Goal: Transaction & Acquisition: Obtain resource

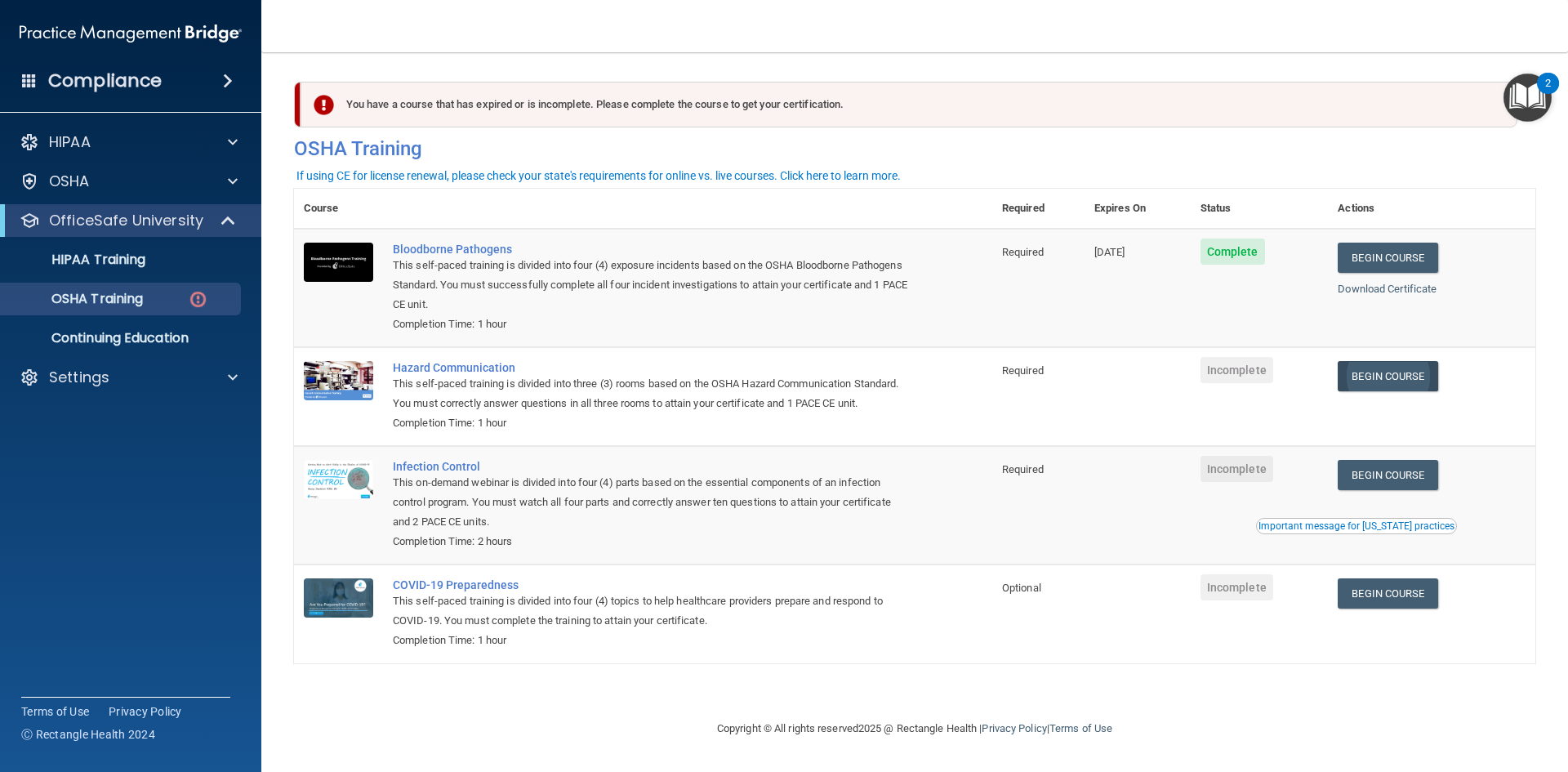
click at [1392, 375] on link "Begin Course" at bounding box center [1388, 377] width 100 height 30
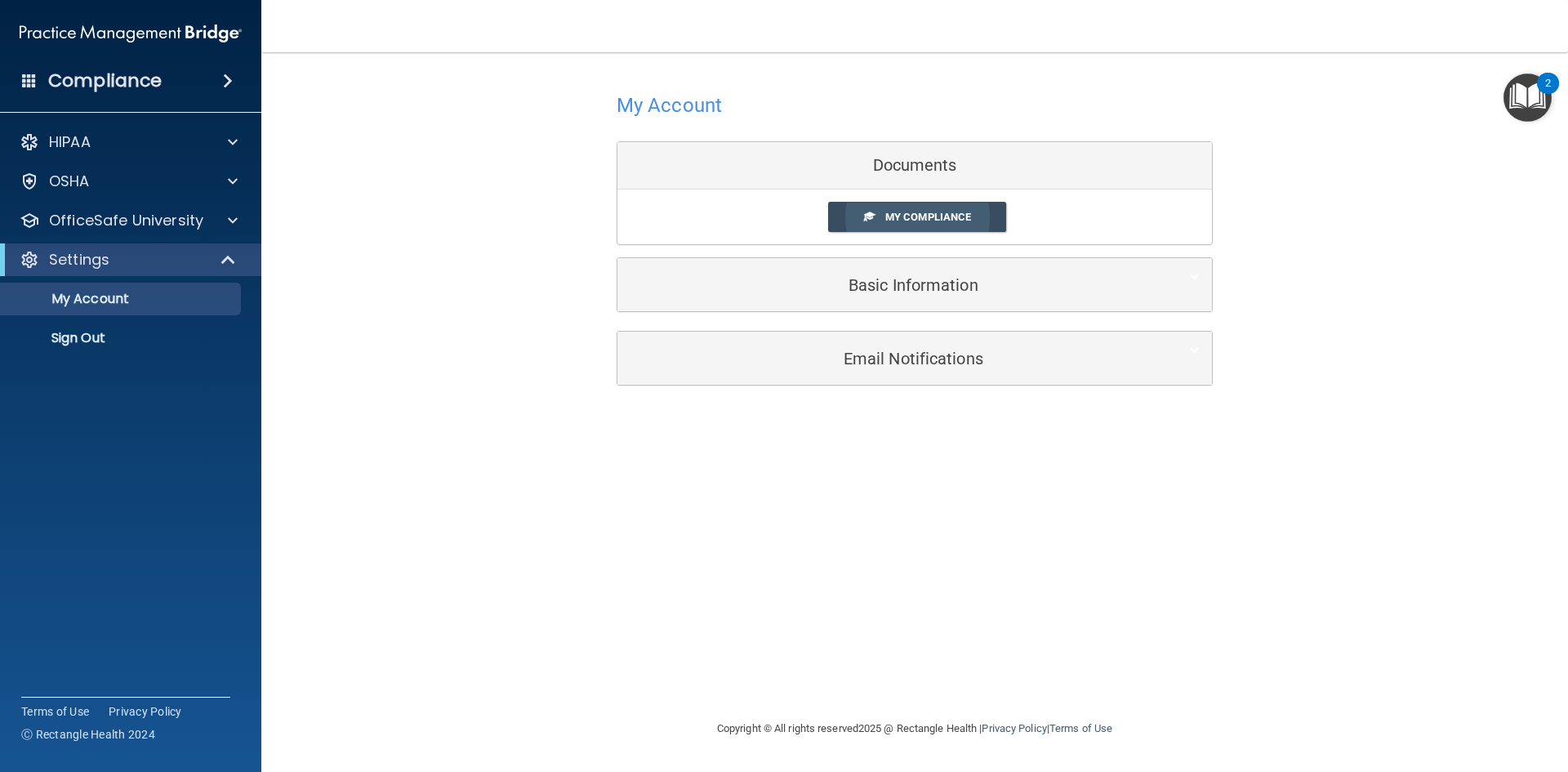
click at [911, 223] on span "My Compliance" at bounding box center [928, 216] width 86 height 12
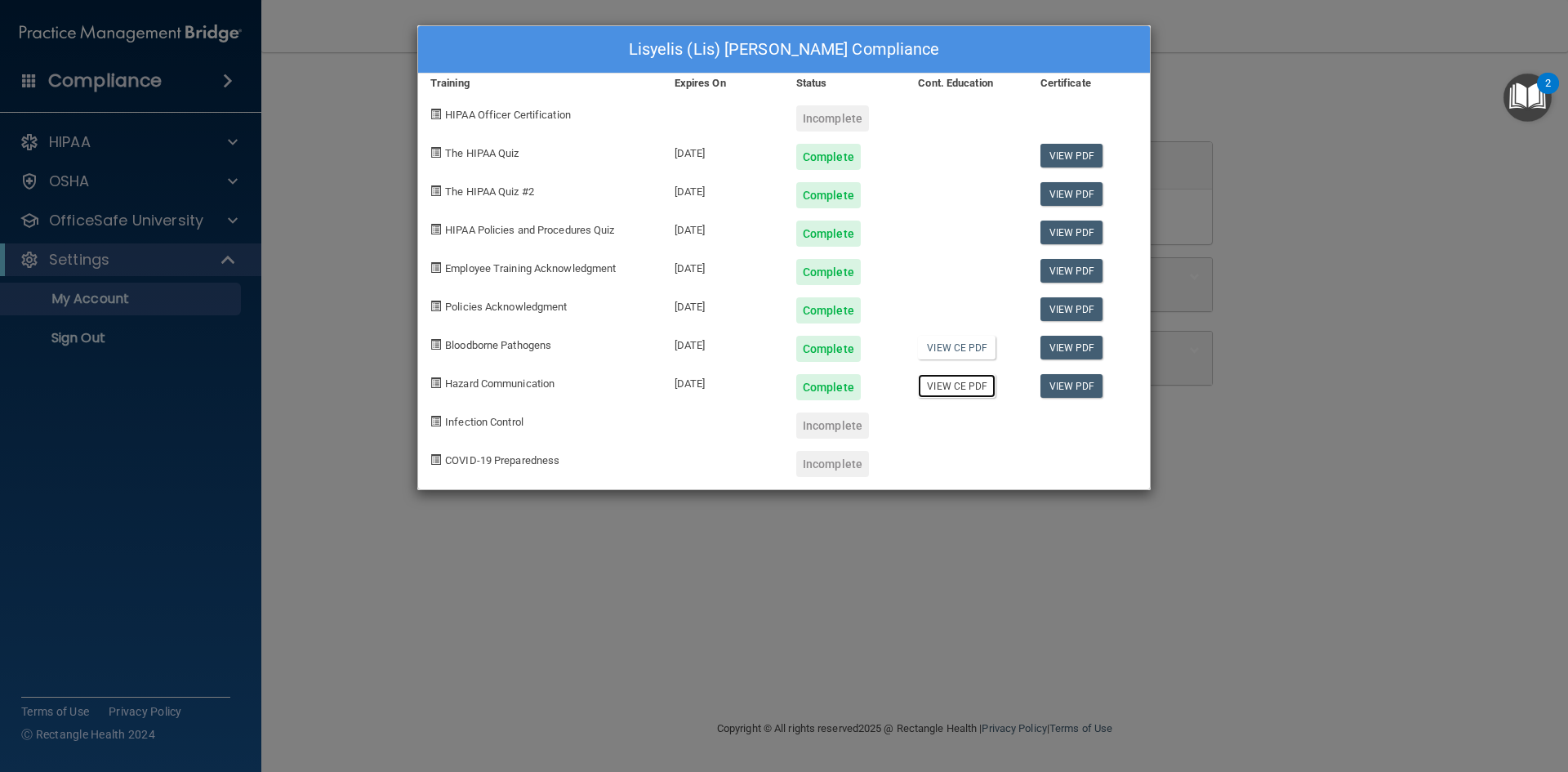
click at [977, 379] on link "View CE PDF" at bounding box center [957, 386] width 77 height 24
click at [652, 528] on div "Lisyelis (Lis) Medina's Compliance Training Expires On Status Cont. Education C…" at bounding box center [784, 386] width 1568 height 772
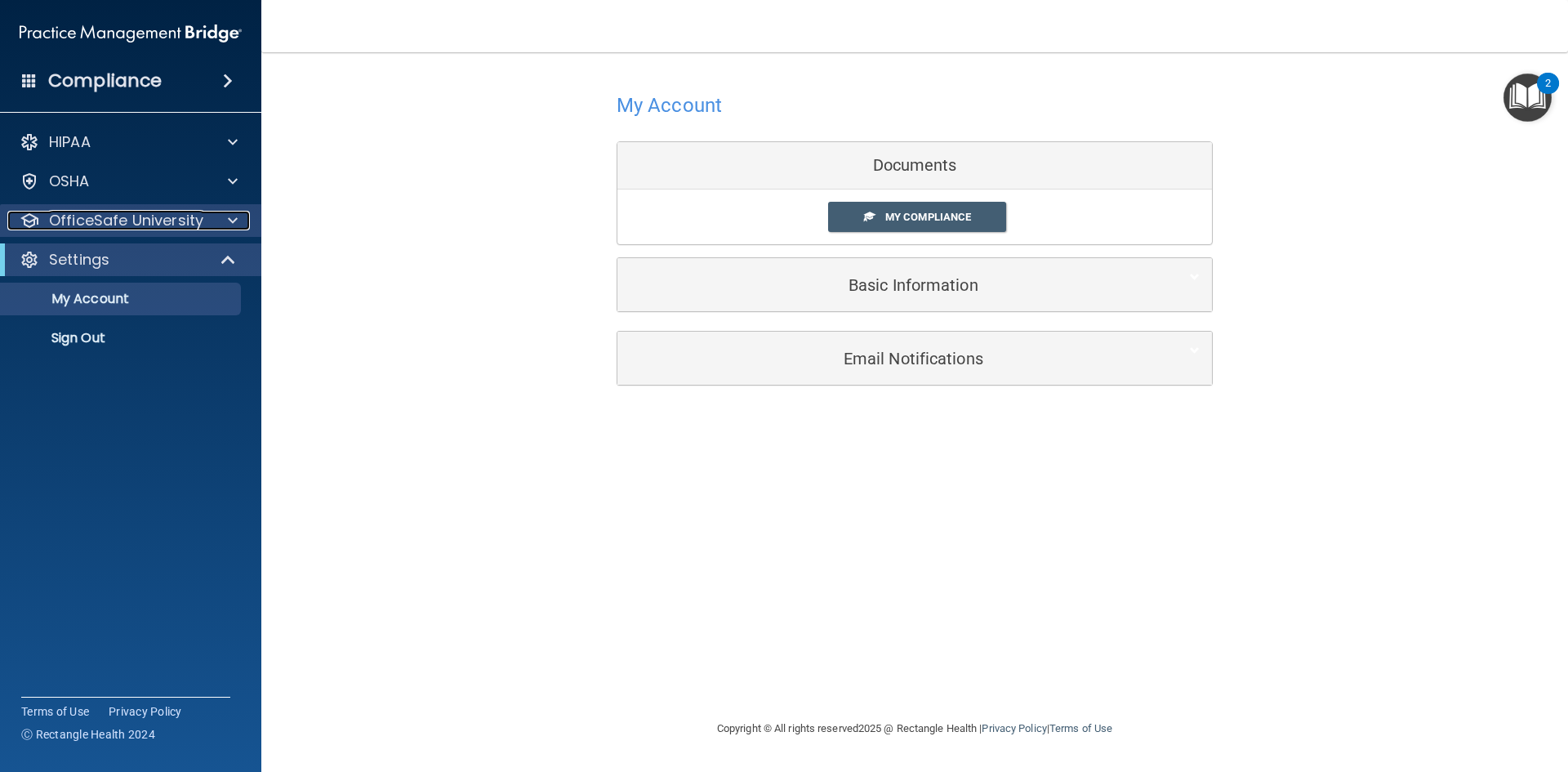
click at [186, 229] on p "OfficeSafe University" at bounding box center [126, 220] width 155 height 20
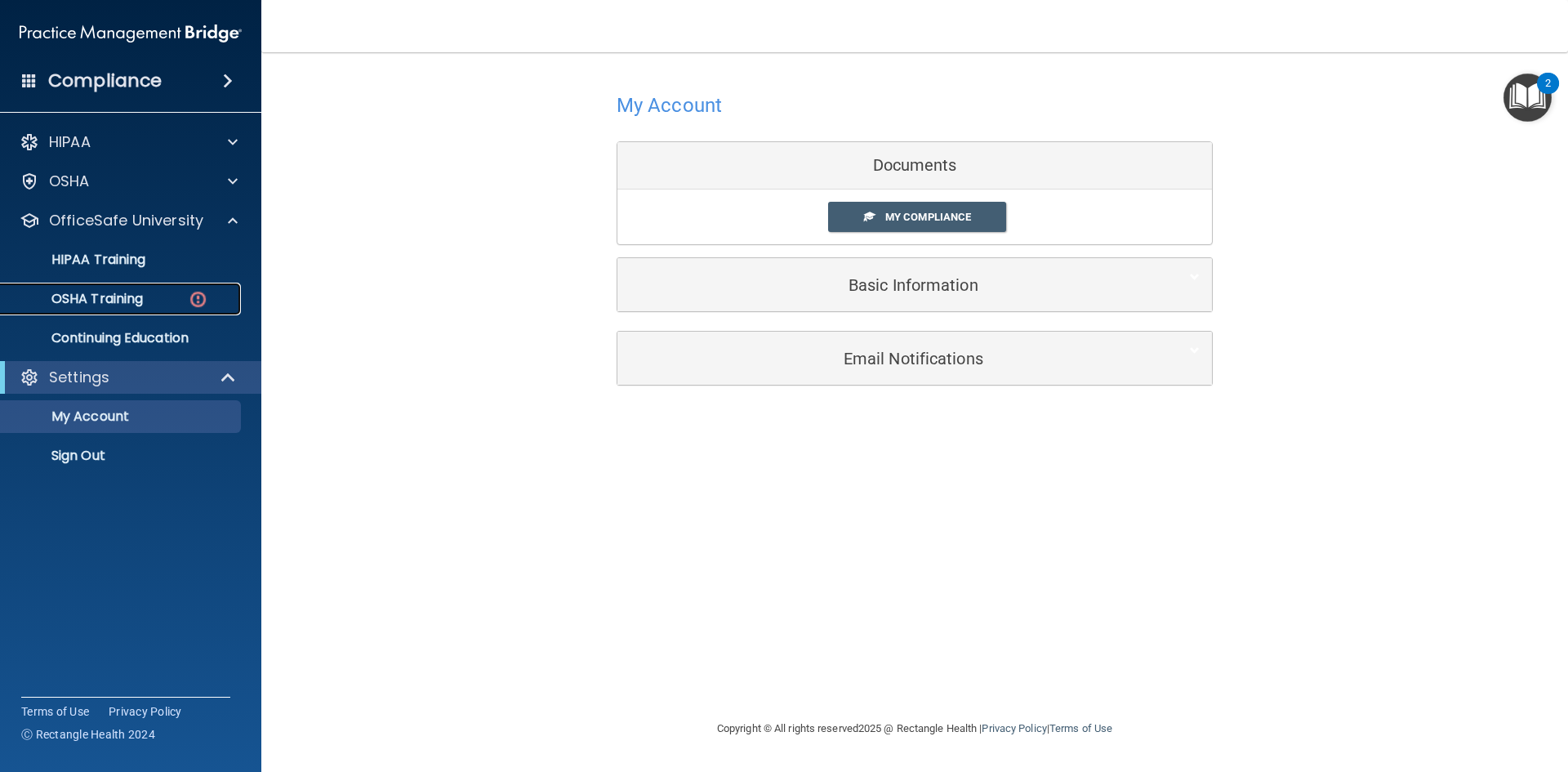
click at [158, 291] on div "OSHA Training" at bounding box center [122, 298] width 223 height 16
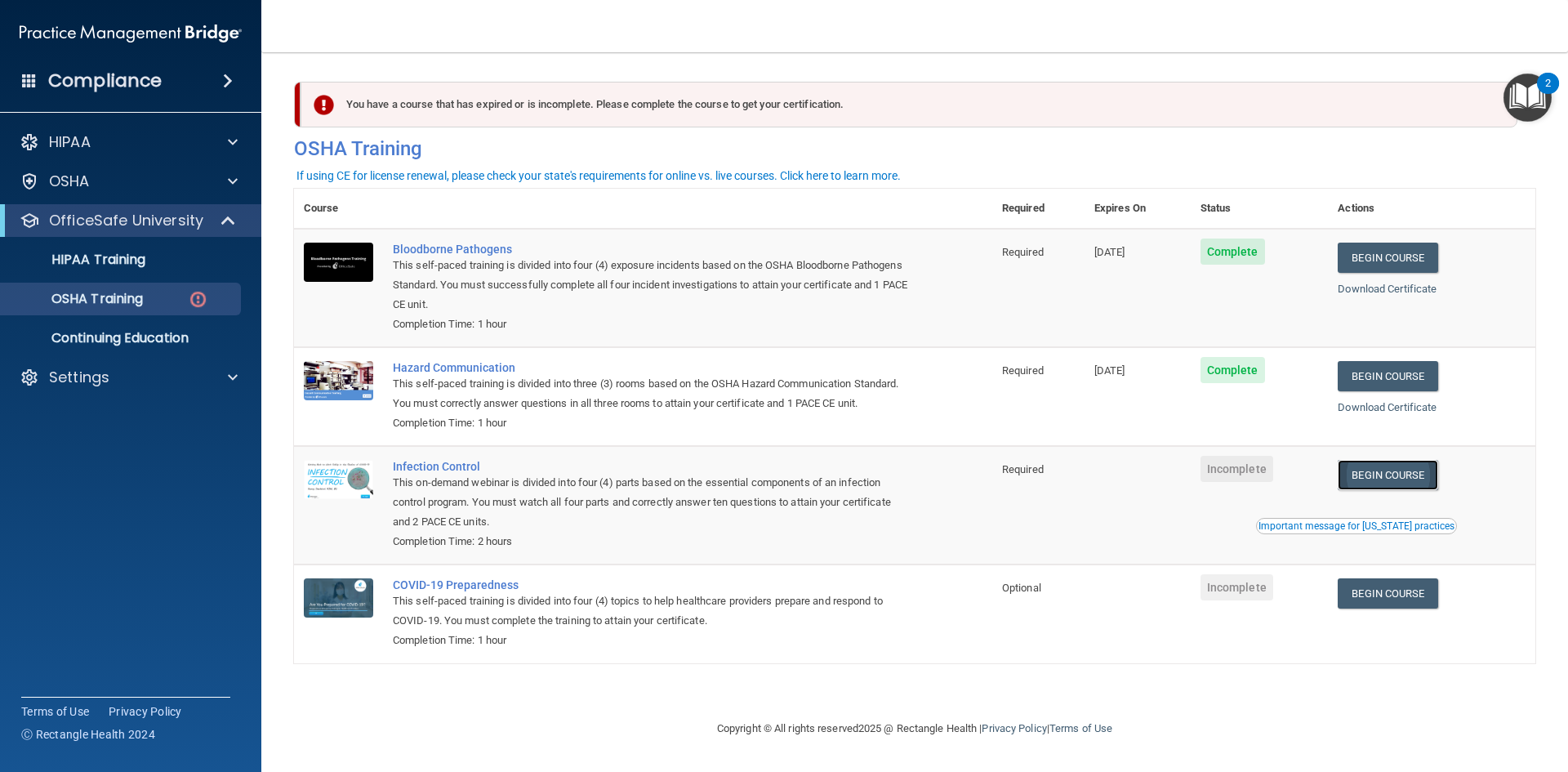
click at [1404, 476] on link "Begin Course" at bounding box center [1388, 475] width 100 height 30
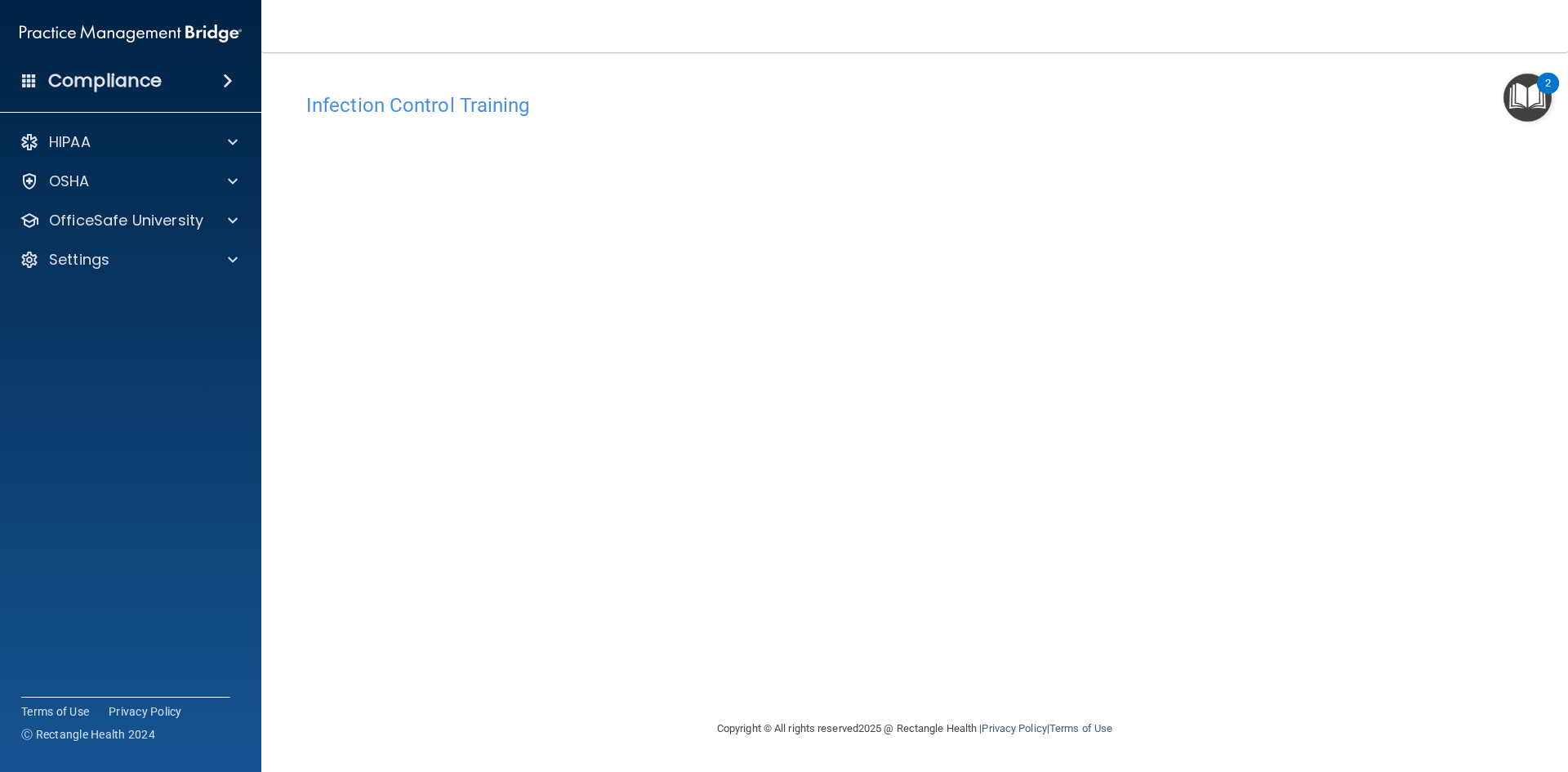
click at [1221, 624] on div "Infection Control Training This course doesn’t expire until . Are you sure you …" at bounding box center [915, 402] width 1242 height 634
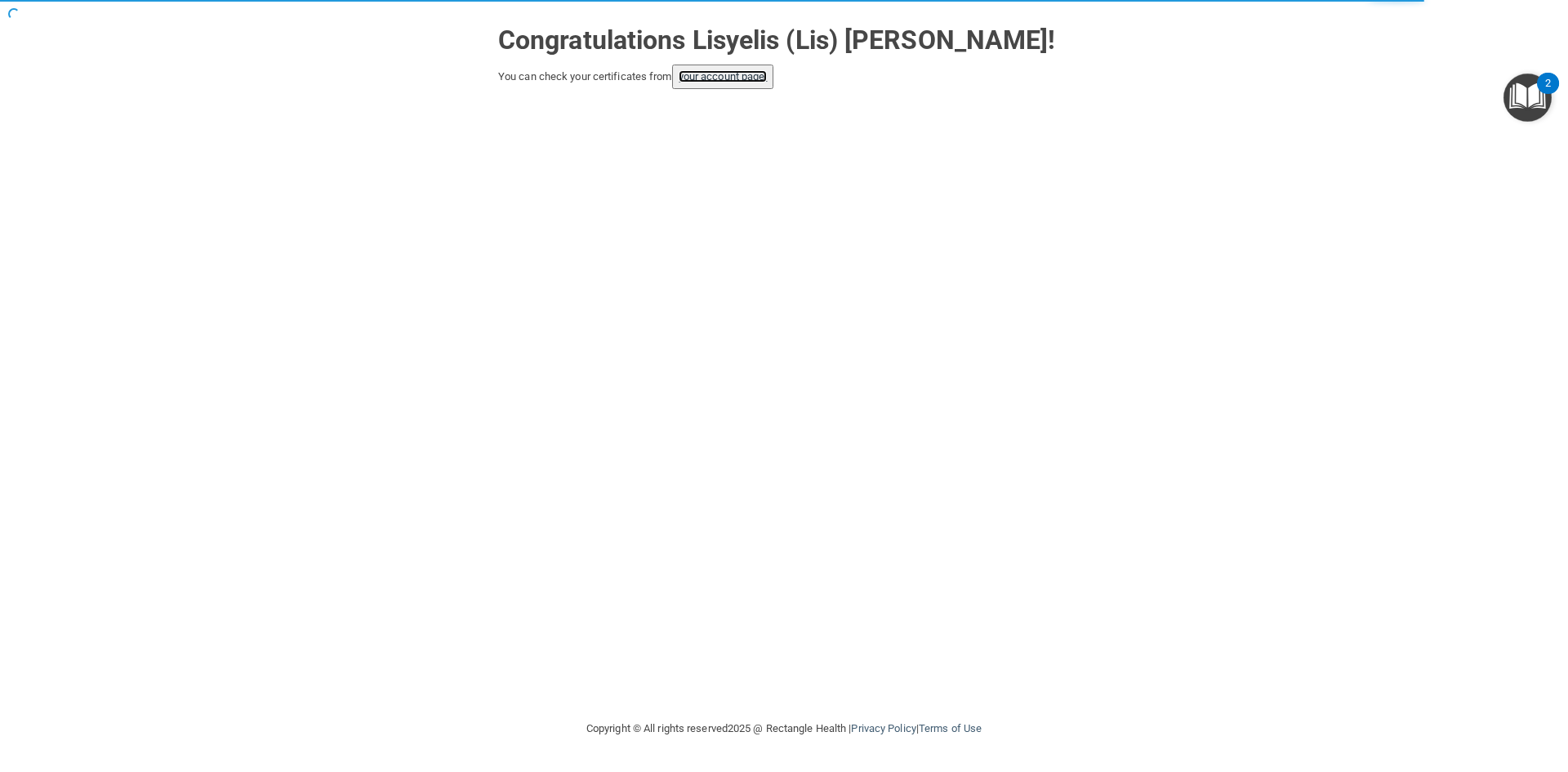
click at [733, 75] on link "your account page!" at bounding box center [723, 76] width 89 height 12
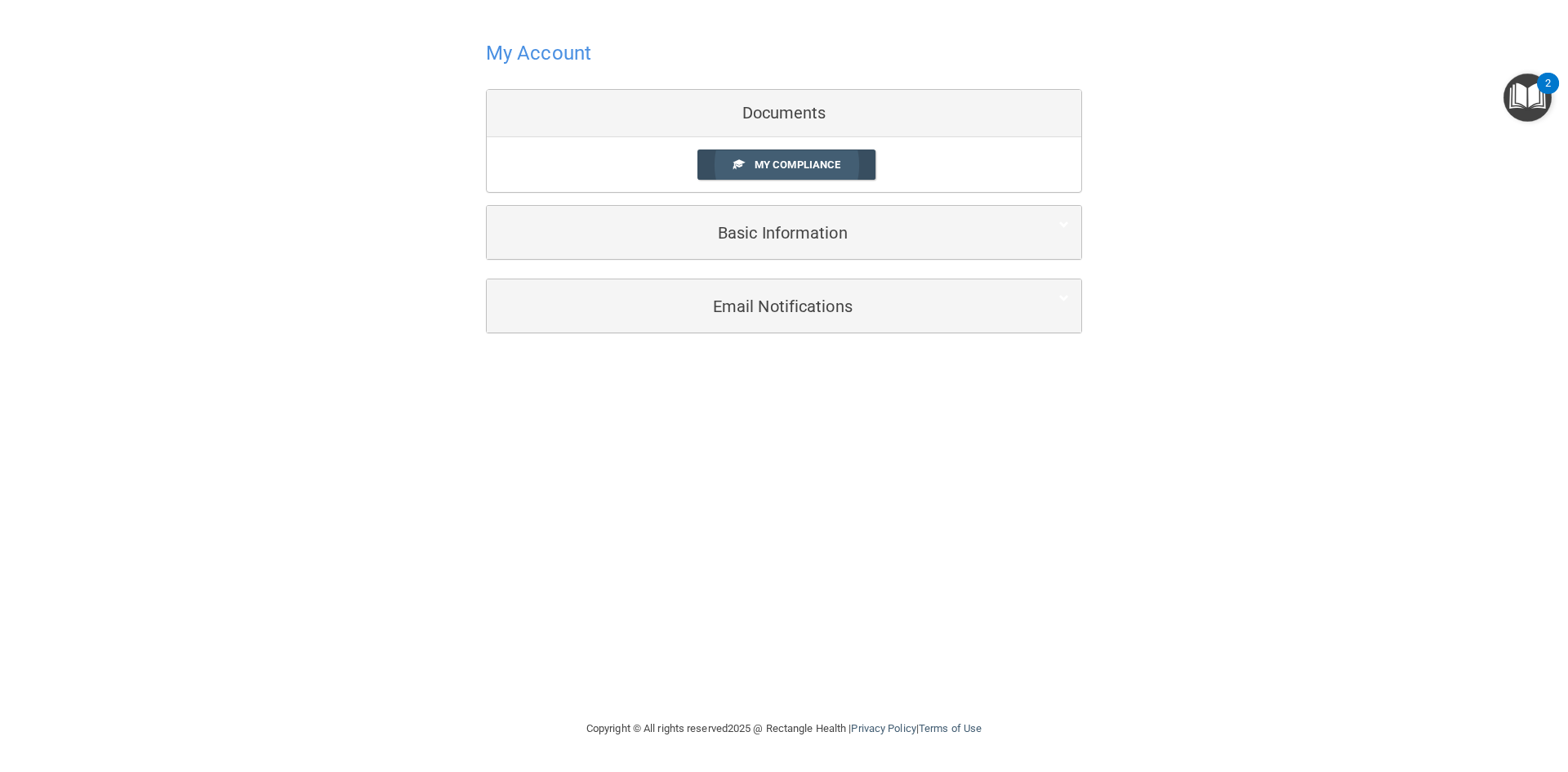
click at [799, 166] on span "My Compliance" at bounding box center [797, 164] width 86 height 12
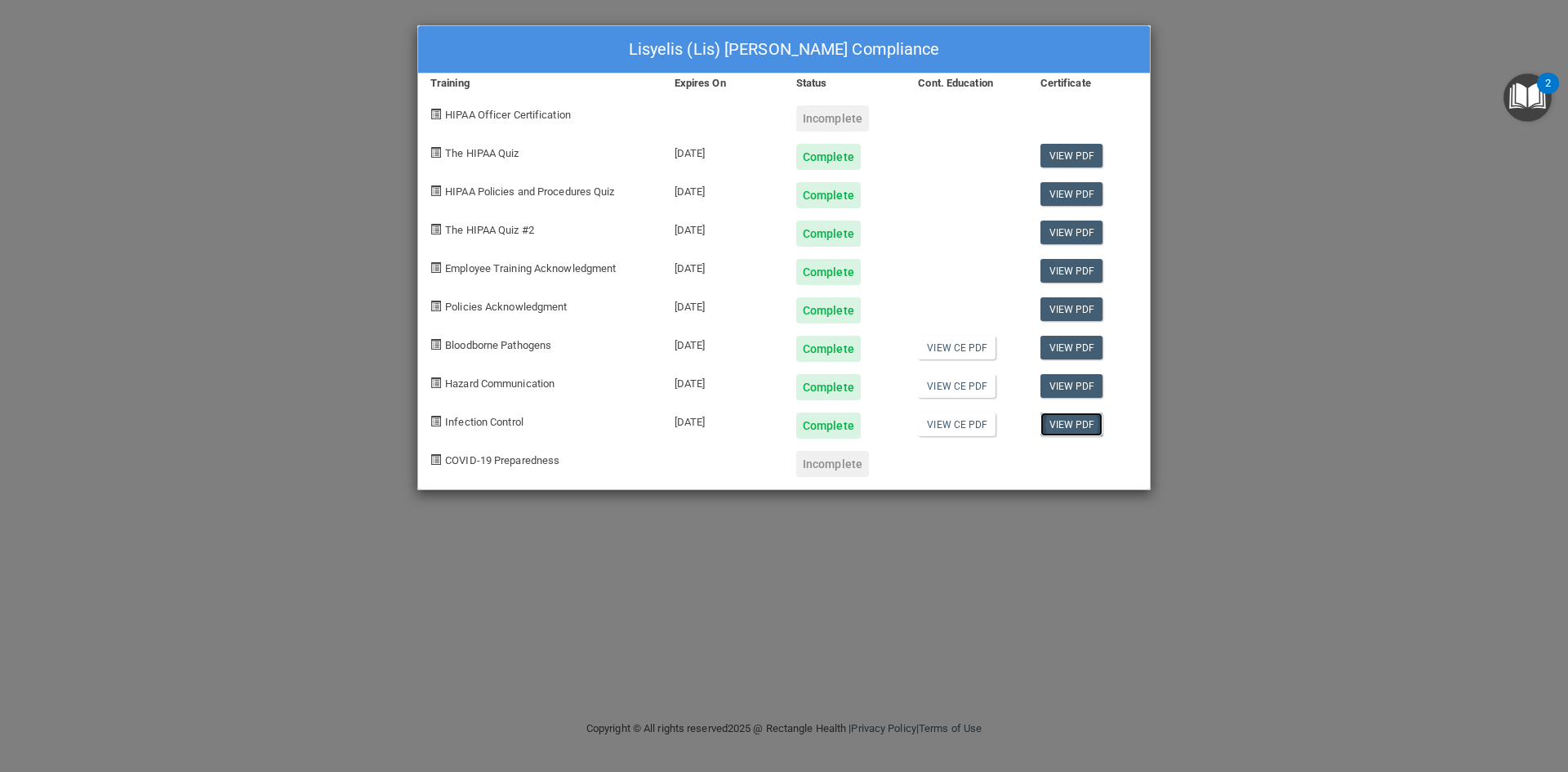
click at [1059, 424] on link "View PDF" at bounding box center [1072, 424] width 63 height 24
click at [926, 427] on link "View CE PDF" at bounding box center [957, 424] width 77 height 24
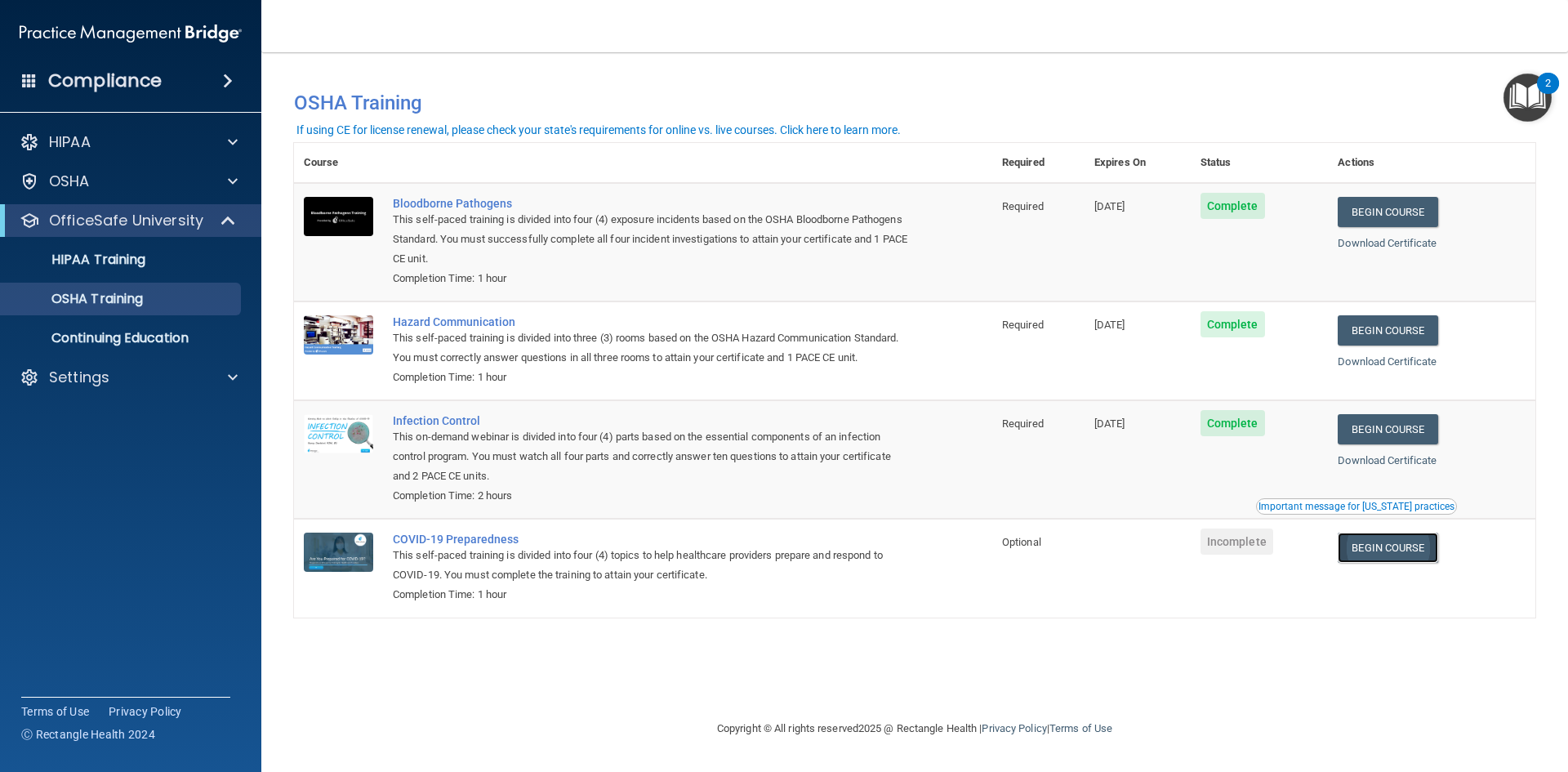
click at [1394, 543] on link "Begin Course" at bounding box center [1388, 548] width 100 height 30
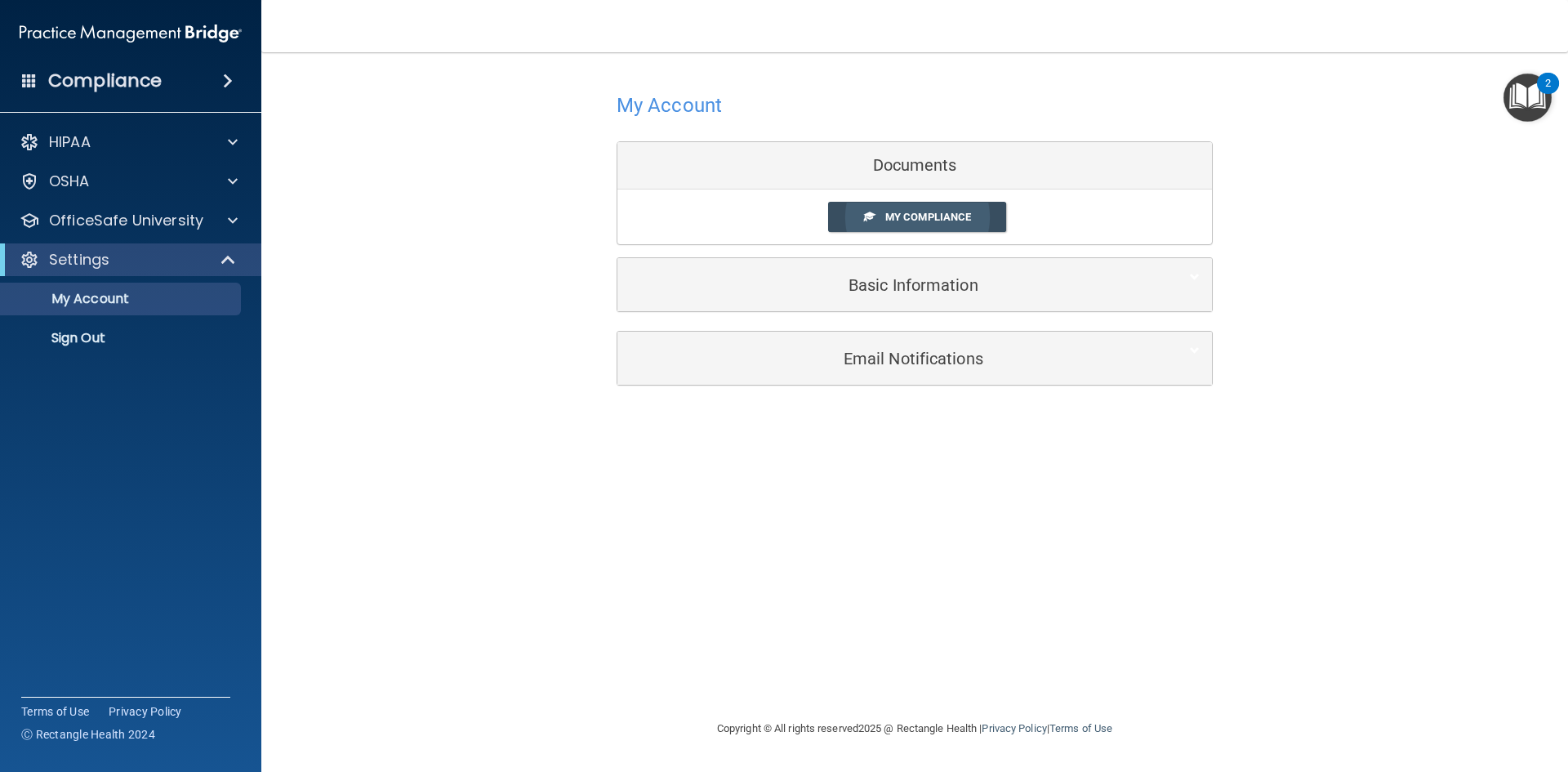
click at [900, 213] on span "My Compliance" at bounding box center [928, 216] width 86 height 12
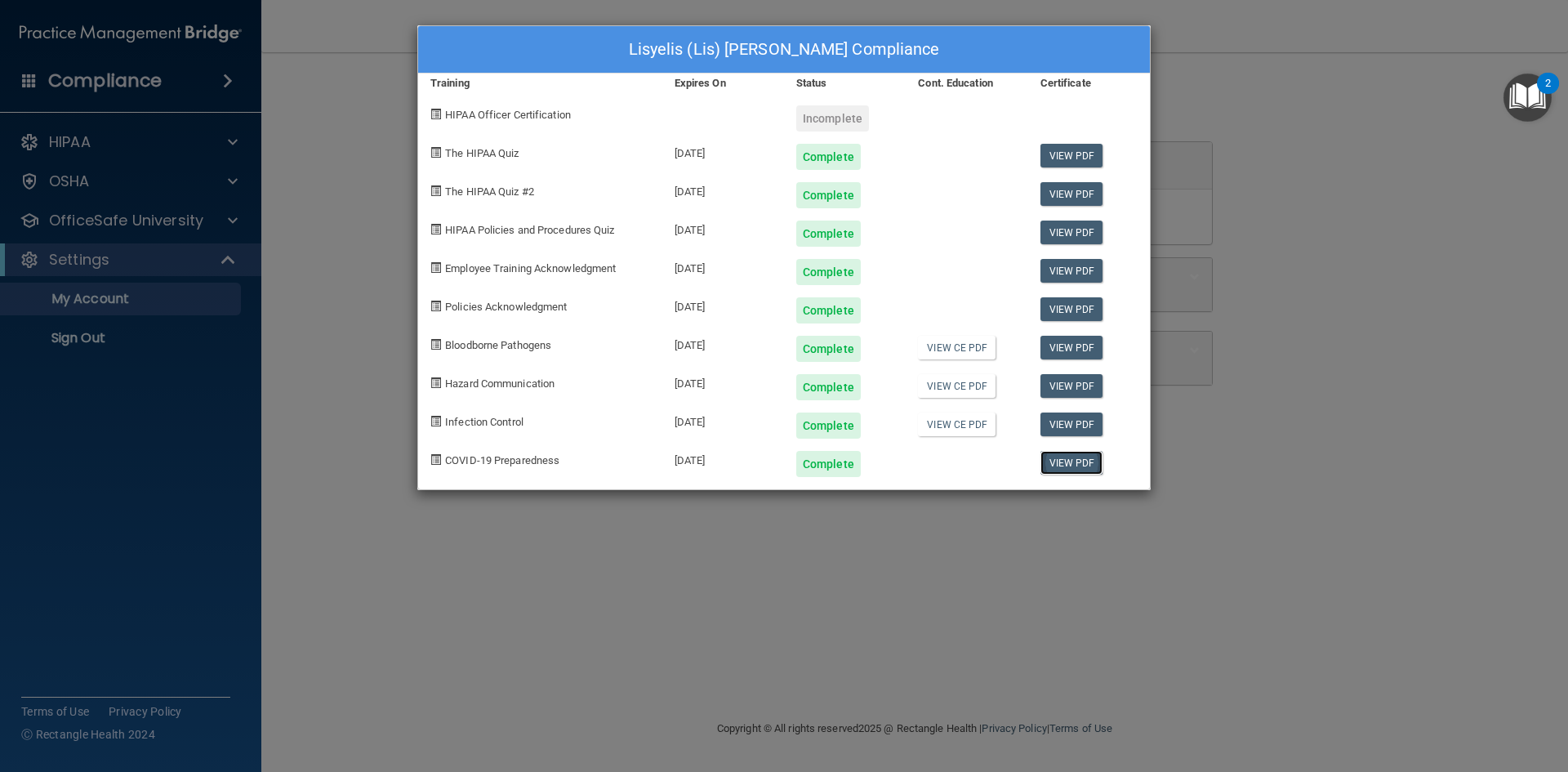
click at [1080, 469] on link "View PDF" at bounding box center [1072, 462] width 63 height 24
click at [1318, 294] on div "Lisyelis (Lis) Medina's Compliance Training Expires On Status Cont. Education C…" at bounding box center [784, 386] width 1568 height 772
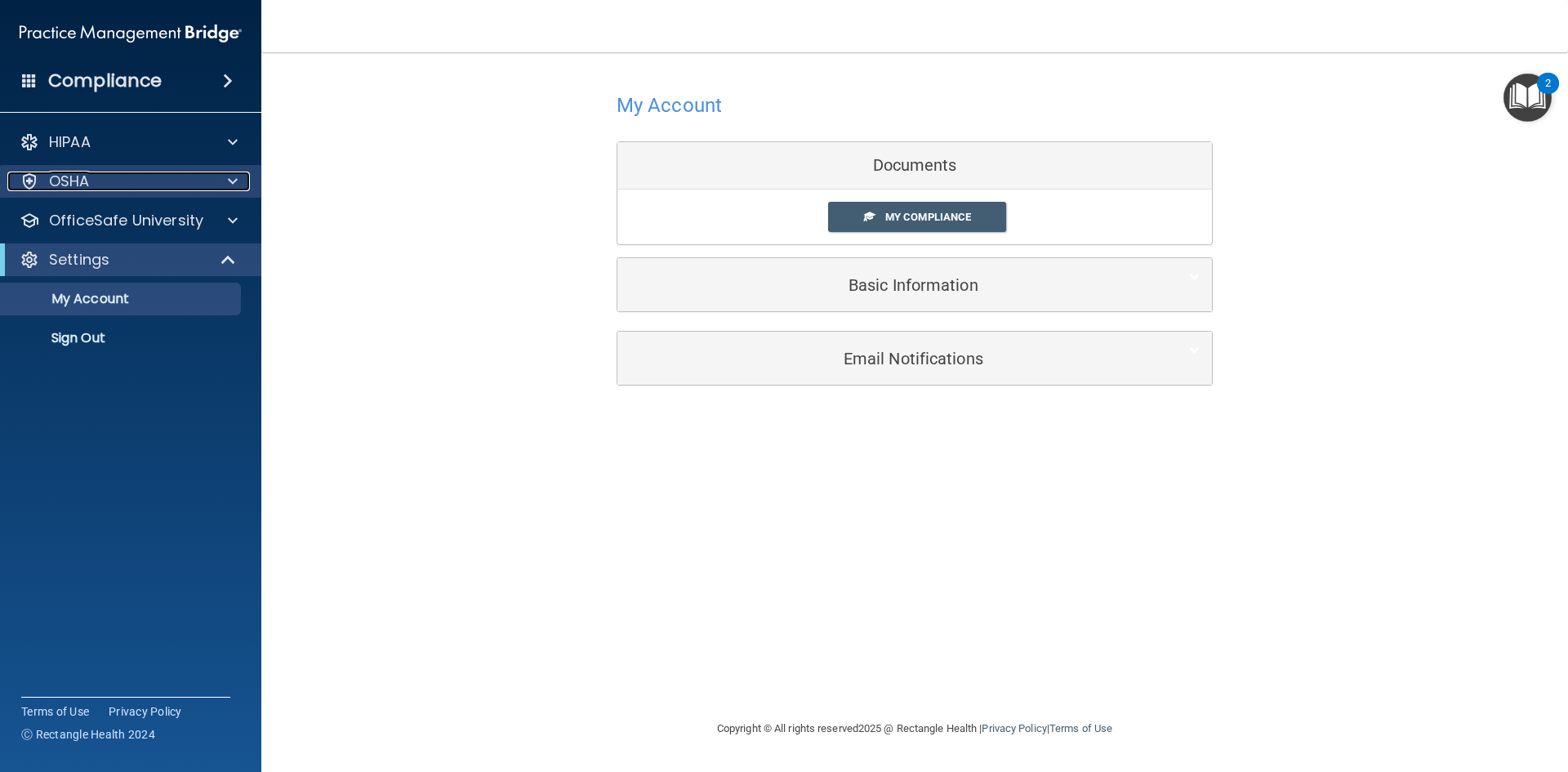
click at [157, 180] on div "OSHA" at bounding box center [108, 181] width 203 height 20
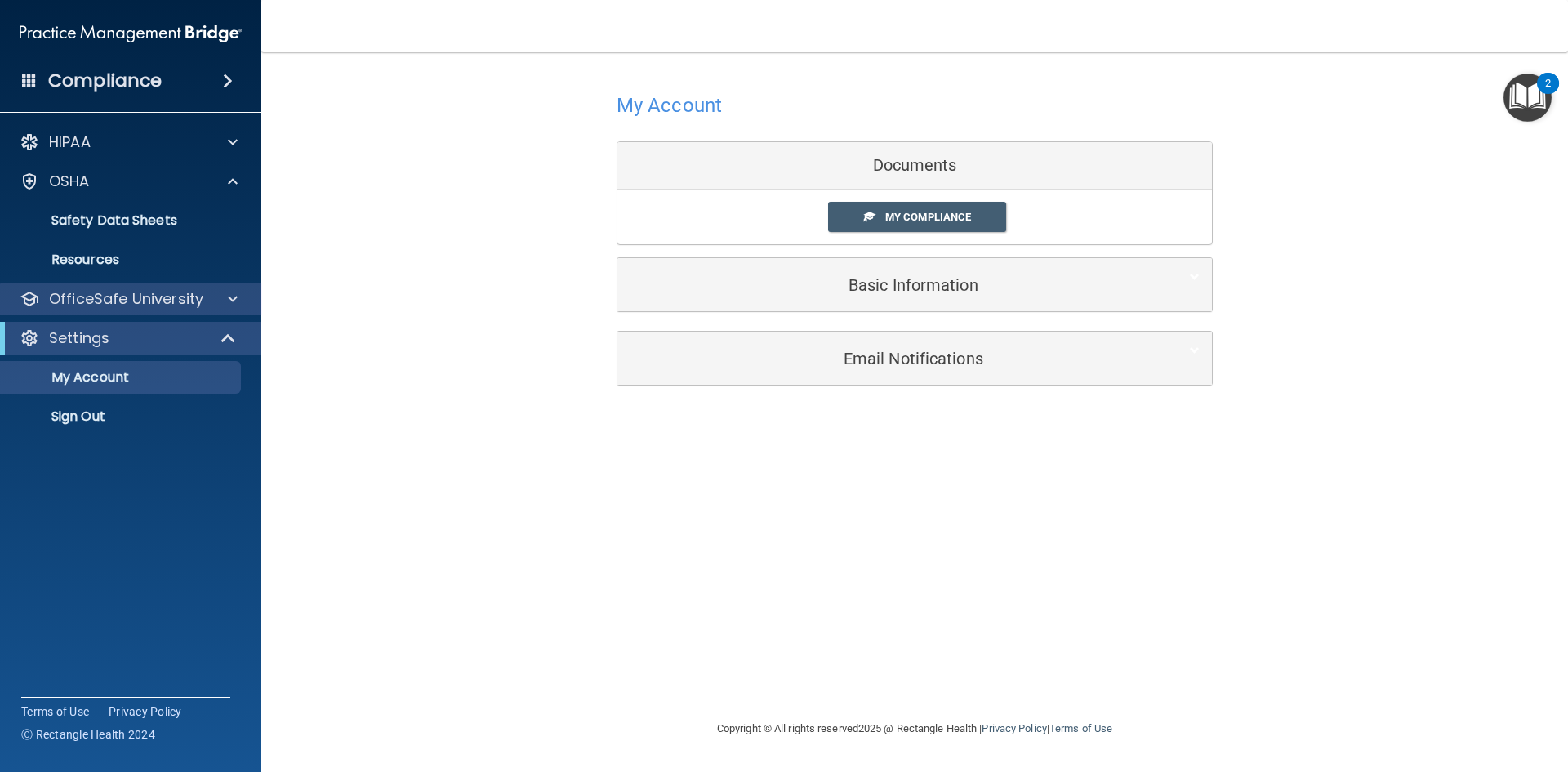
click at [167, 286] on div "OfficeSafe University" at bounding box center [131, 299] width 262 height 33
click at [223, 295] on div at bounding box center [230, 299] width 41 height 20
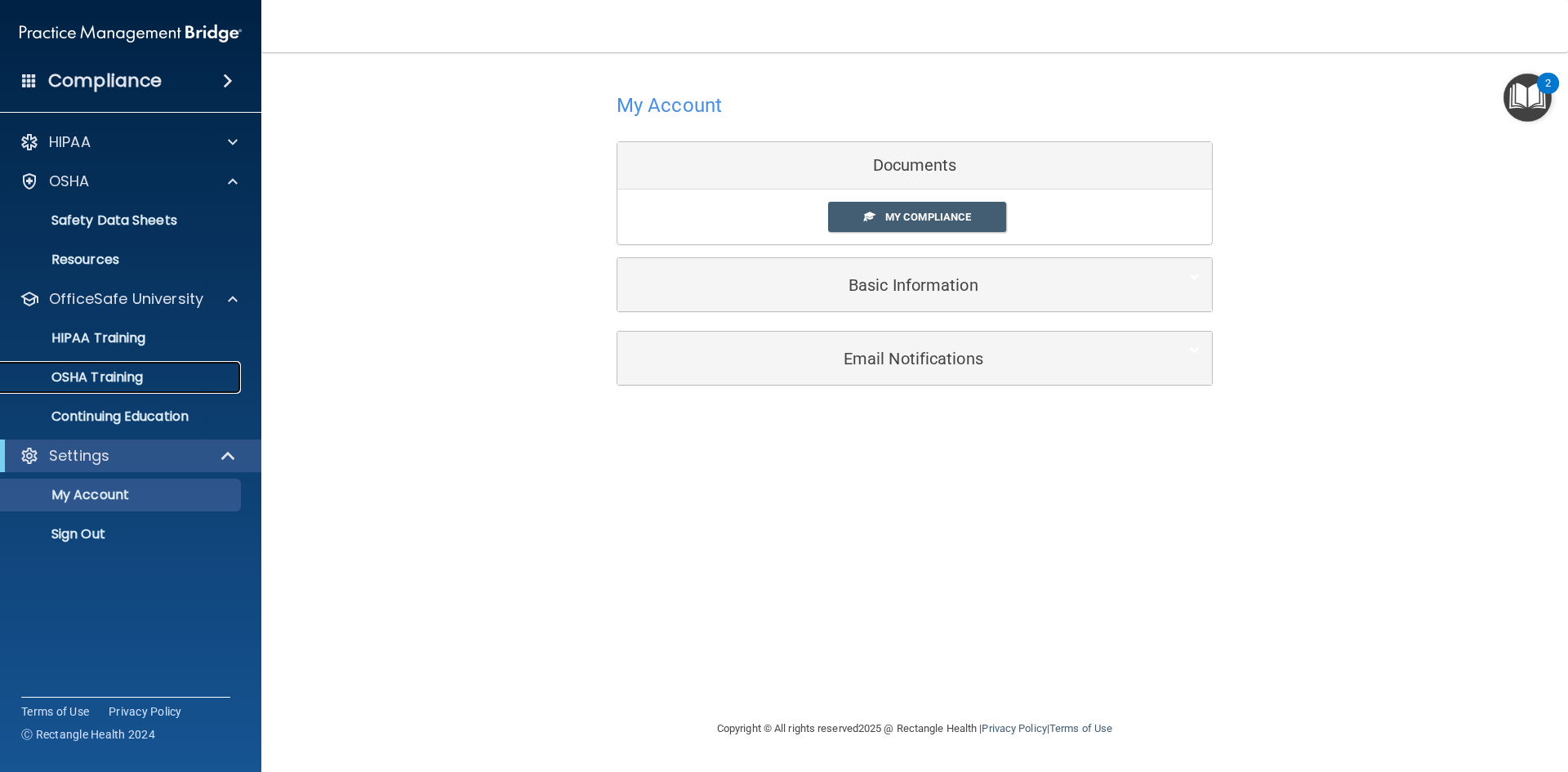
click at [181, 366] on link "OSHA Training" at bounding box center [112, 378] width 258 height 33
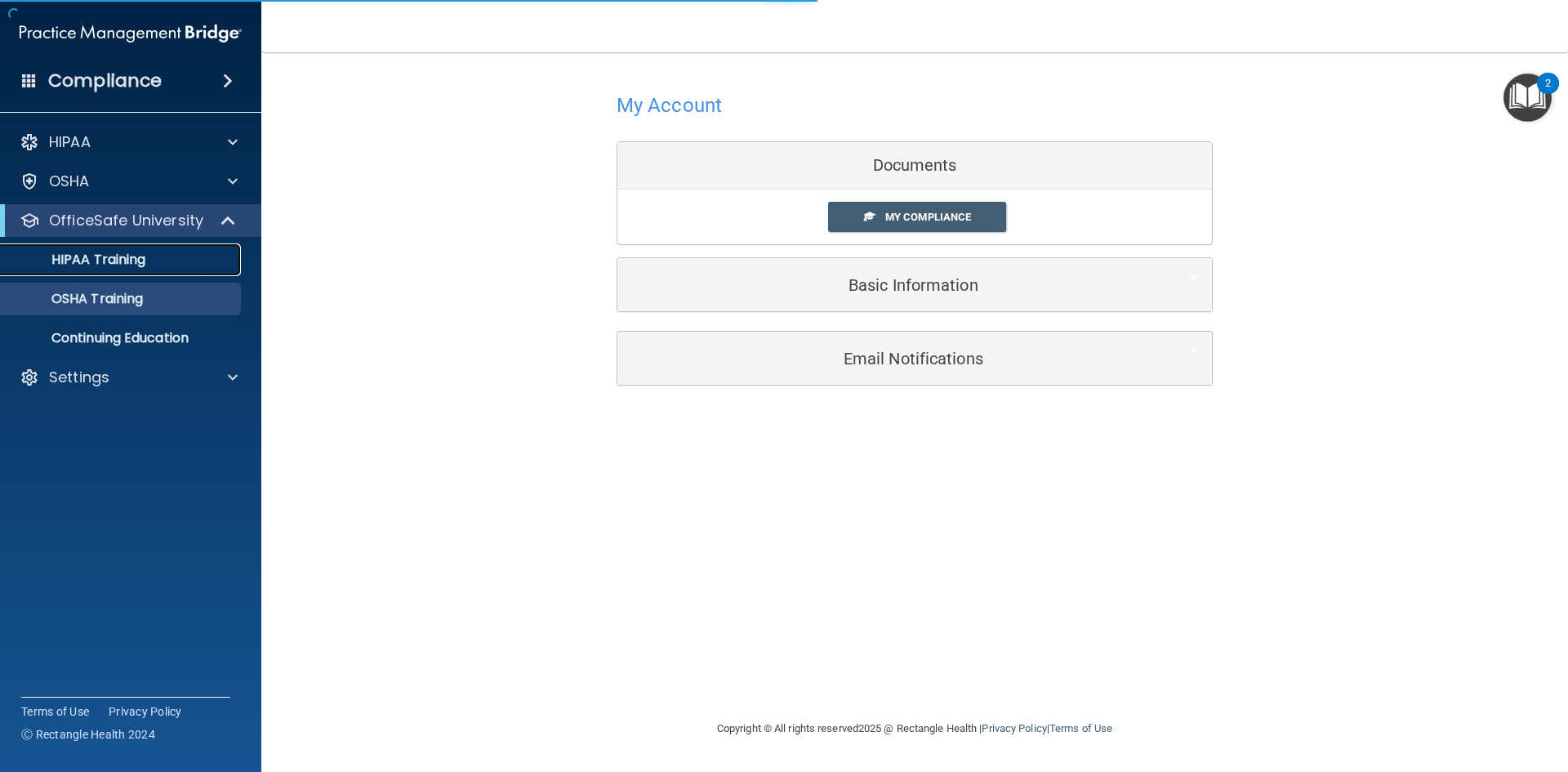
click at [178, 260] on div "HIPAA Training" at bounding box center [122, 260] width 223 height 16
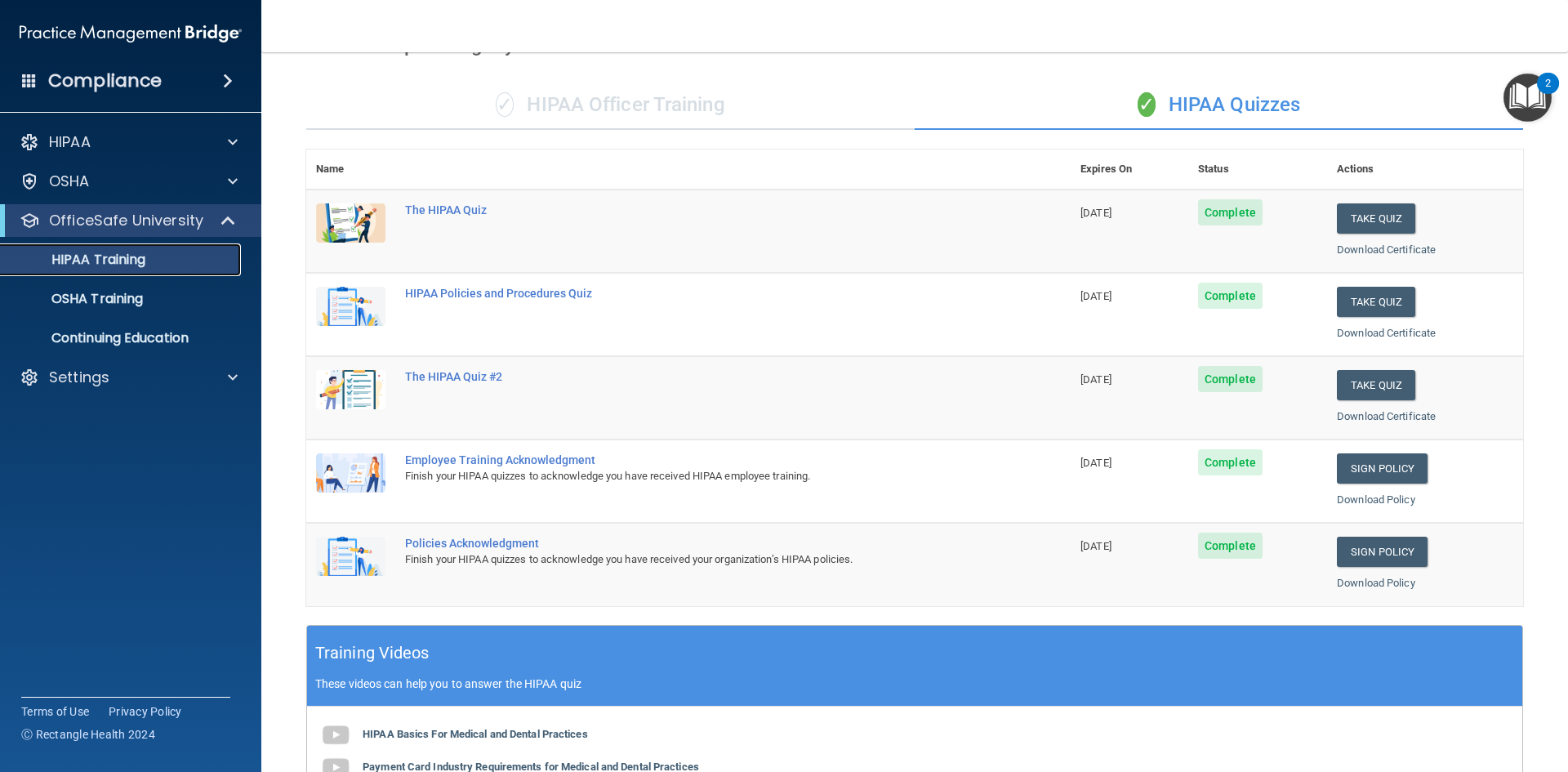
scroll to position [82, 0]
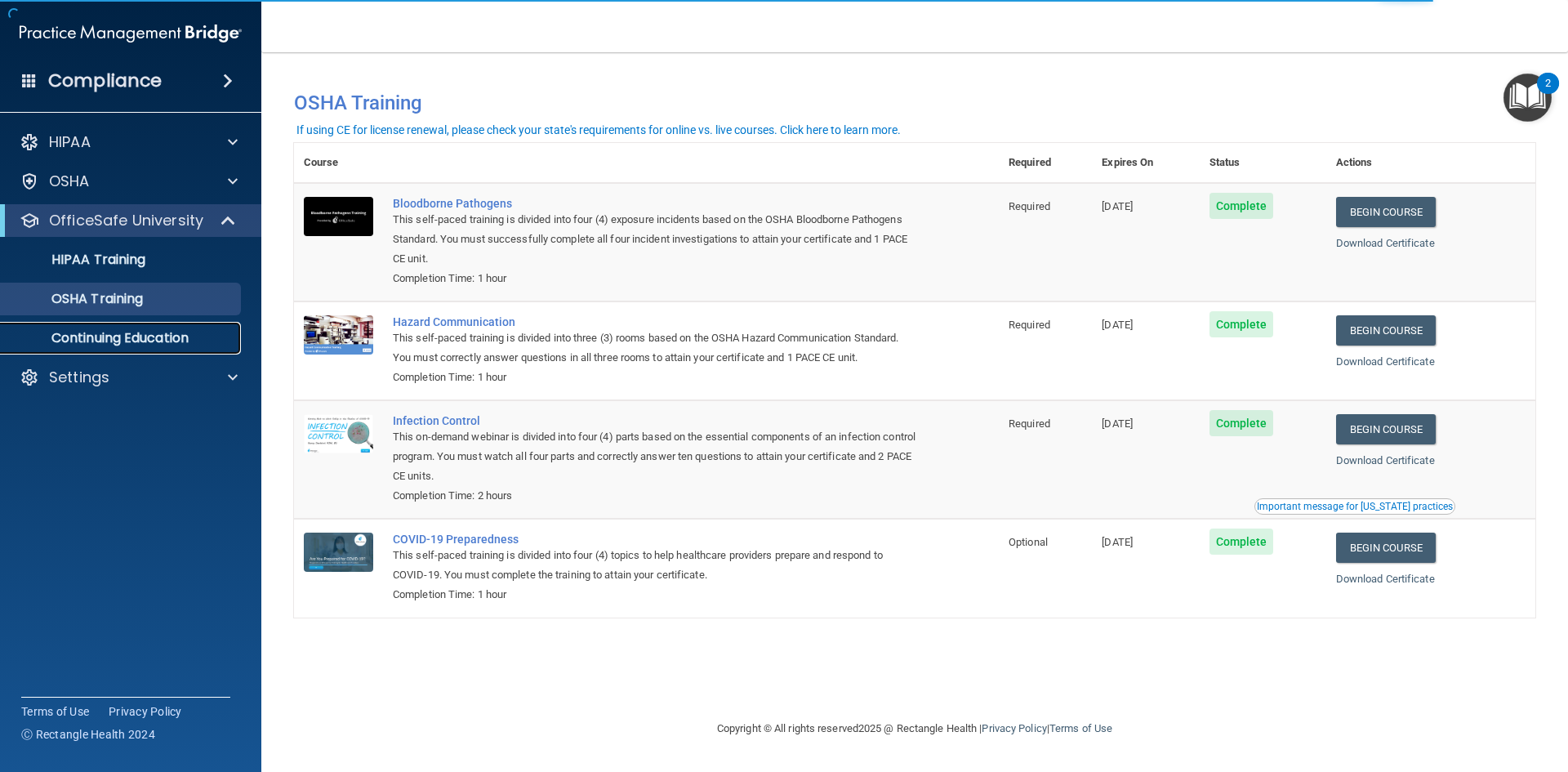
click at [179, 340] on p "Continuing Education" at bounding box center [122, 338] width 223 height 16
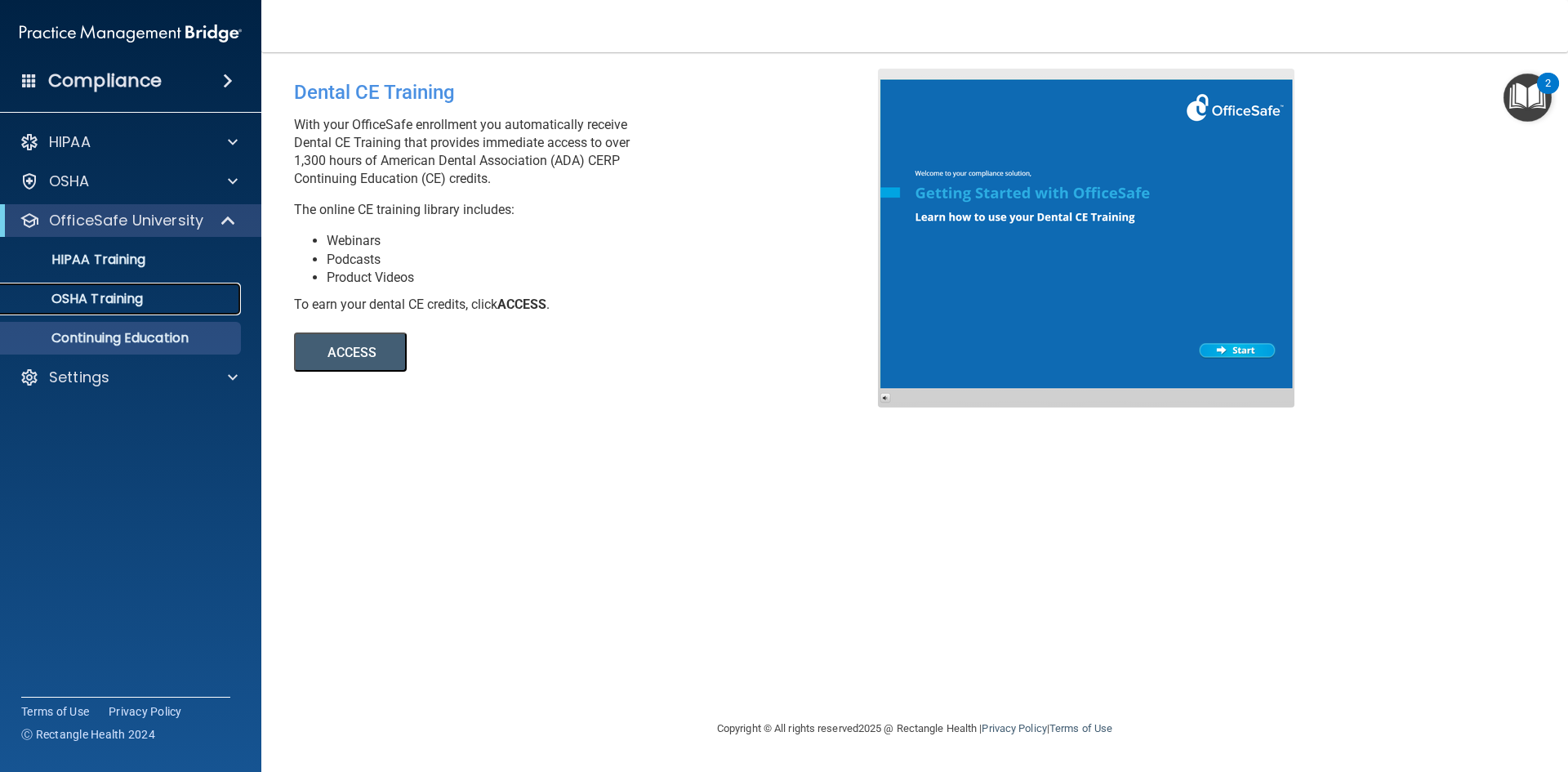
click at [162, 303] on div "OSHA Training" at bounding box center [122, 298] width 223 height 16
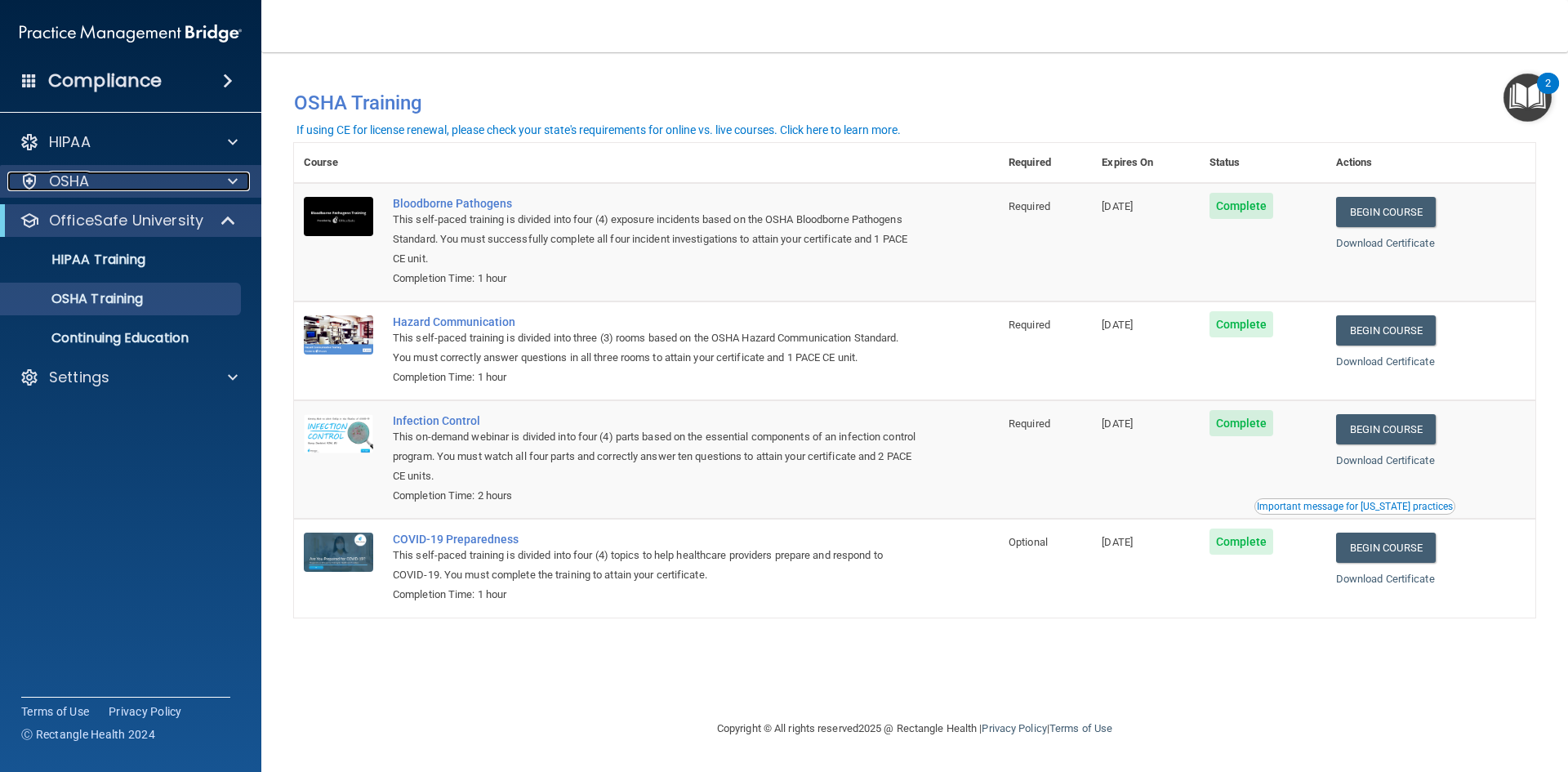
click at [218, 179] on div at bounding box center [230, 181] width 41 height 20
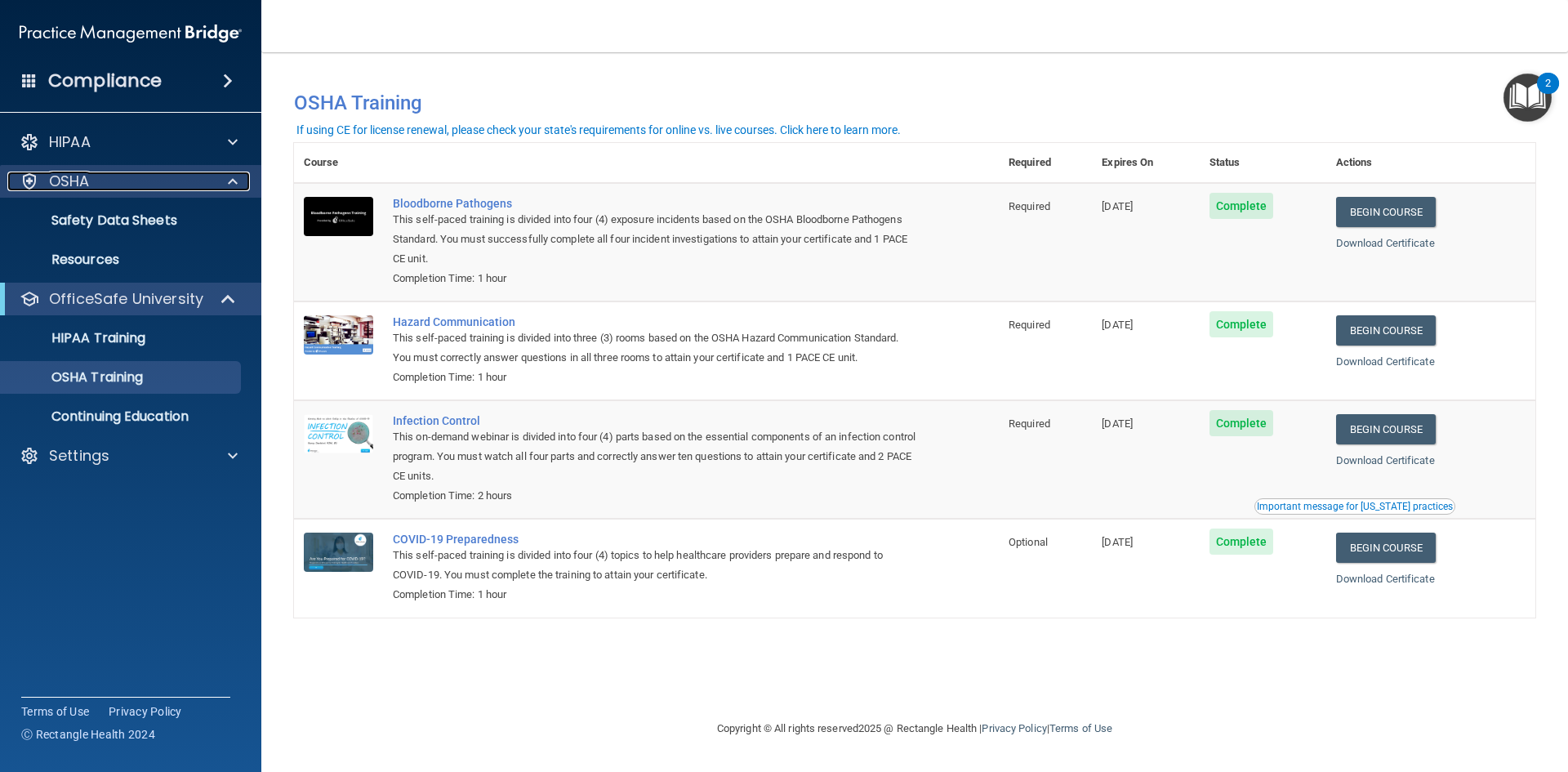
click at [218, 179] on div at bounding box center [230, 181] width 41 height 20
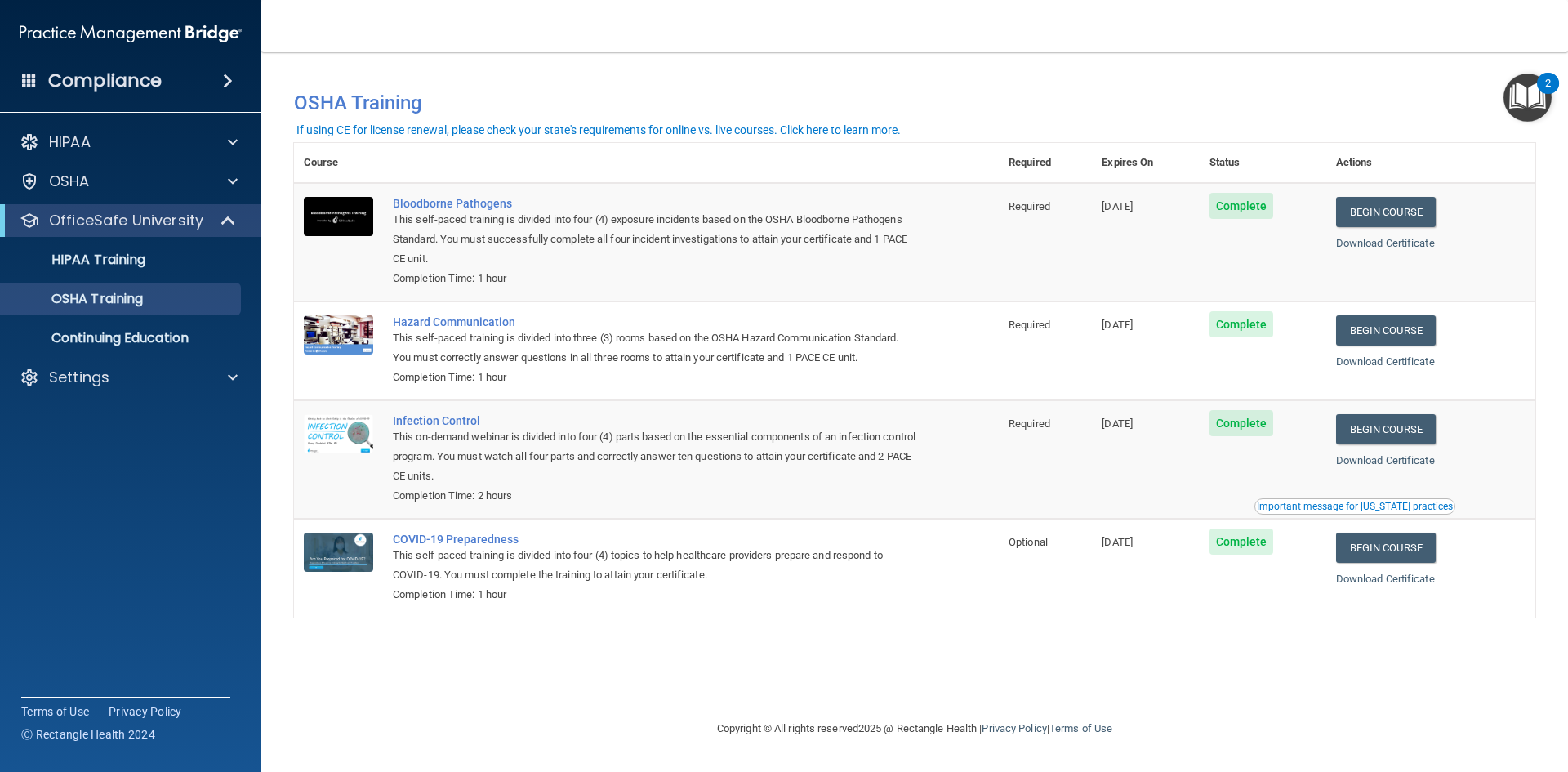
click at [1158, 645] on div "You have a course that has expired or is incomplete. Please complete the course…" at bounding box center [915, 386] width 1242 height 634
click at [898, 655] on div "You have a course that has expired or is incomplete. Please complete the course…" at bounding box center [915, 386] width 1242 height 634
click at [1408, 243] on link "Download Certificate" at bounding box center [1385, 243] width 99 height 12
click at [1418, 584] on link "Download Certificate" at bounding box center [1385, 579] width 99 height 12
click at [1410, 465] on link "Download Certificate" at bounding box center [1385, 460] width 99 height 12
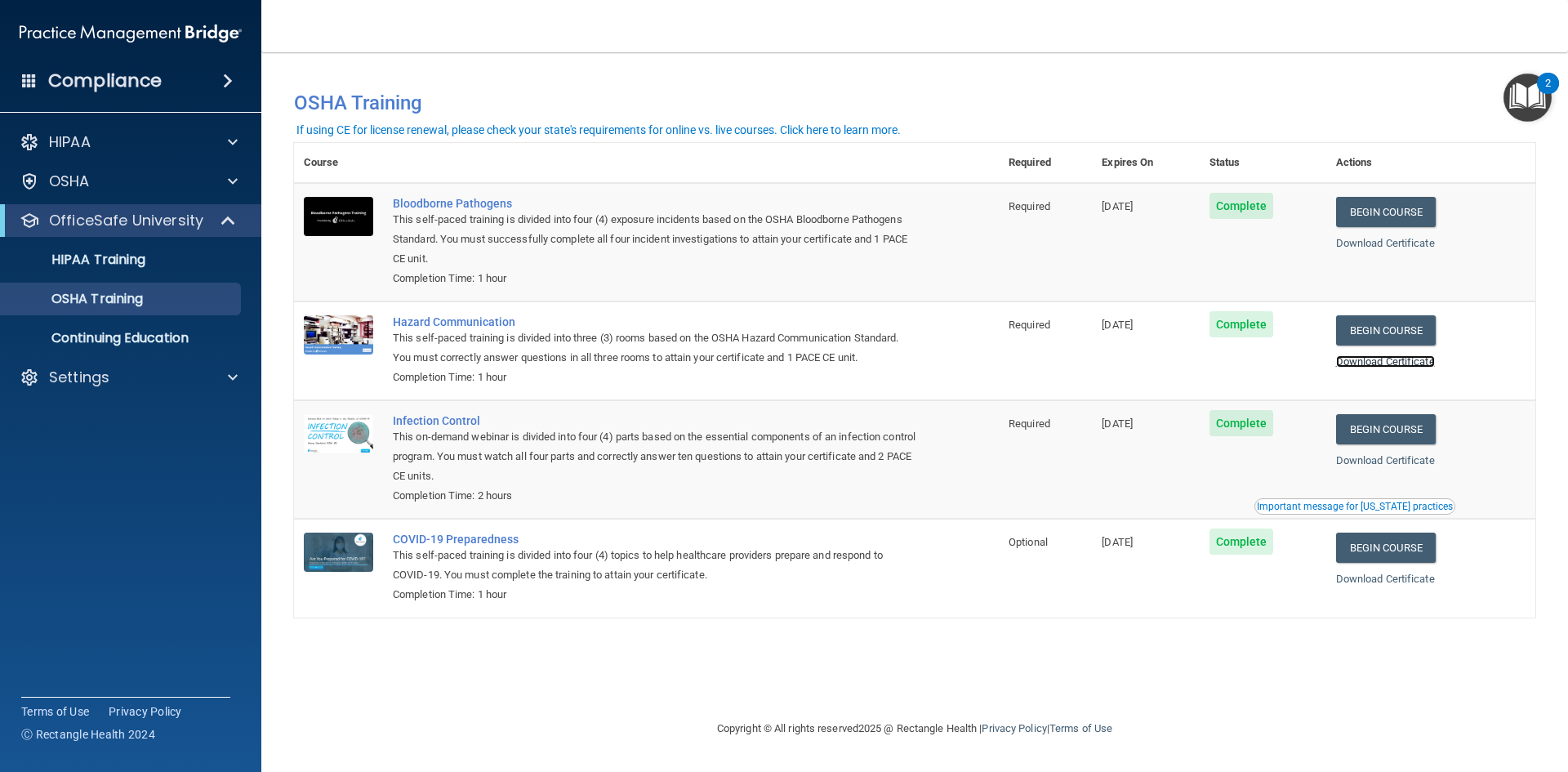
click at [1427, 366] on link "Download Certificate" at bounding box center [1385, 361] width 99 height 12
click at [1416, 362] on link "Download Certificate" at bounding box center [1385, 361] width 99 height 12
